Goal: Information Seeking & Learning: Learn about a topic

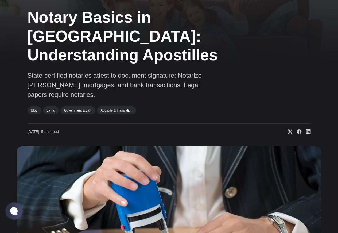
scroll to position [160, 0]
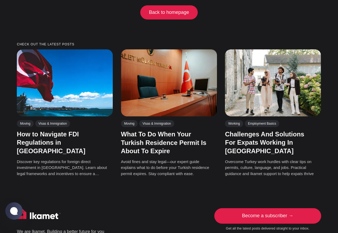
scroll to position [96, 0]
